Goal: Task Accomplishment & Management: Manage account settings

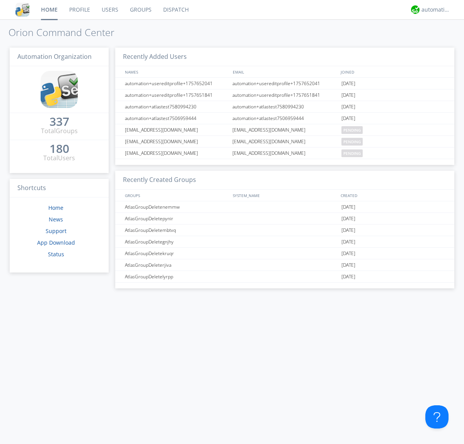
click at [109, 10] on link "Users" at bounding box center [110, 9] width 28 height 19
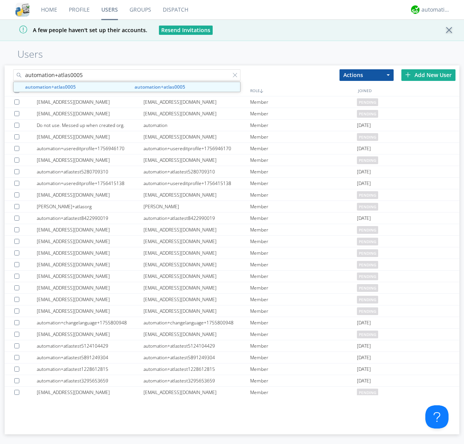
type input "automation+atlas0005"
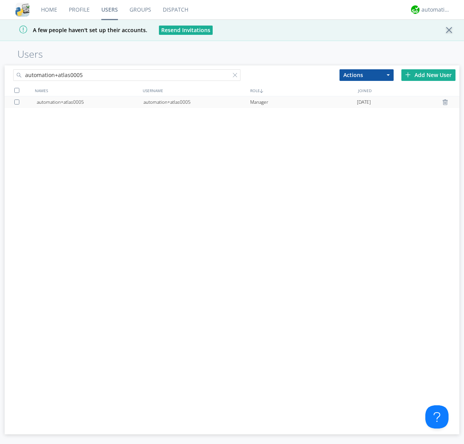
click at [196, 102] on div "automation+atlas0005" at bounding box center [196, 102] width 107 height 12
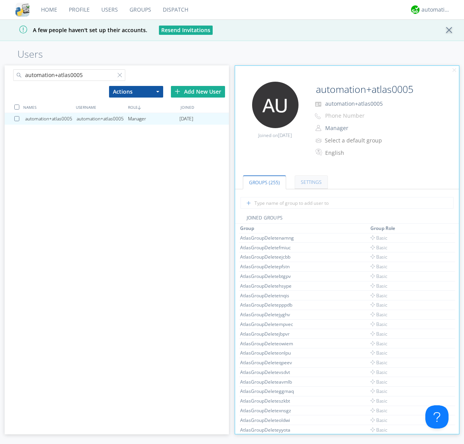
click at [310, 182] on link "Settings" at bounding box center [311, 182] width 33 height 14
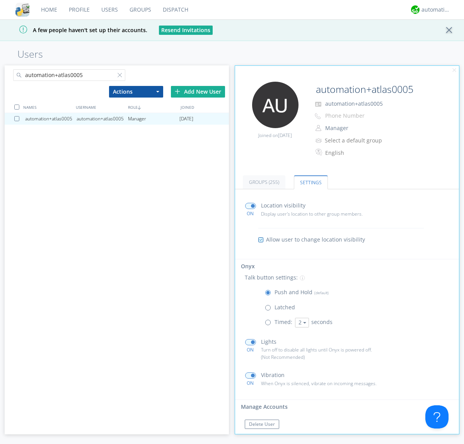
click at [270, 309] on span at bounding box center [270, 309] width 10 height 10
click at [0, 0] on input "radio" at bounding box center [0, 0] width 0 height 0
click at [270, 294] on span at bounding box center [270, 294] width 10 height 10
click at [0, 0] on input "radio" at bounding box center [0, 0] width 0 height 0
click at [434, 10] on div "automation+atlas" at bounding box center [436, 10] width 29 height 8
